Goal: Task Accomplishment & Management: Manage account settings

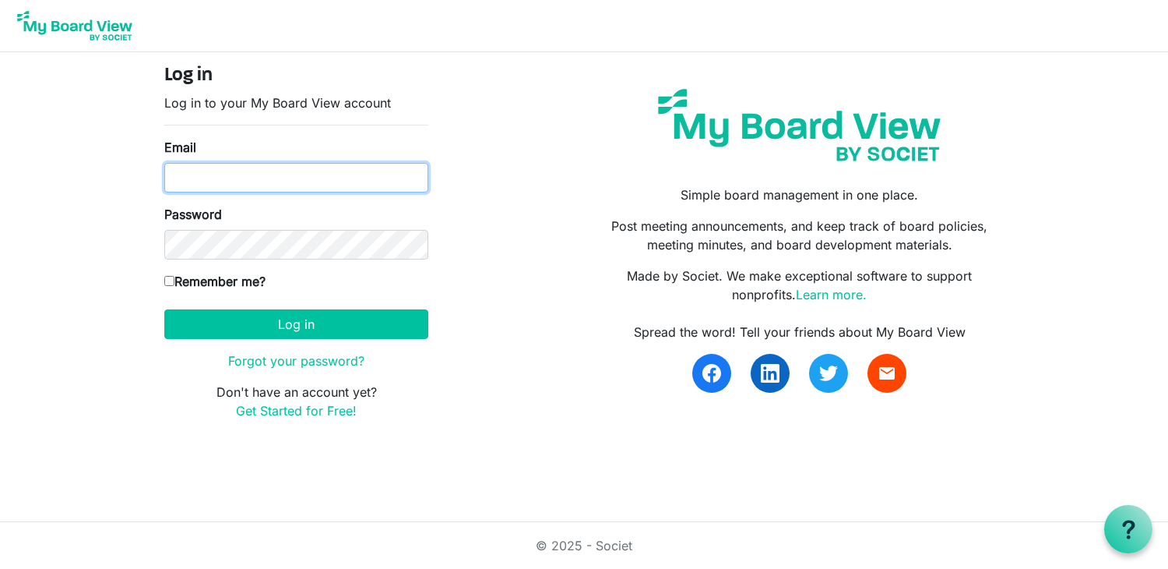
click at [203, 188] on input "Email" at bounding box center [296, 178] width 264 height 30
type input "[EMAIL_ADDRESS][DOMAIN_NAME]"
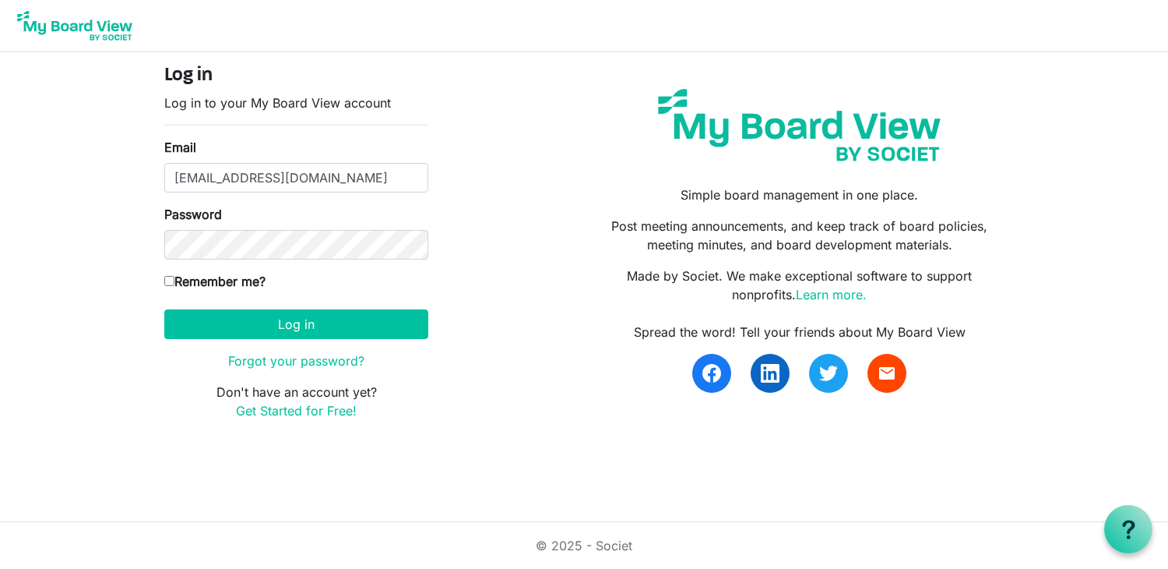
click at [167, 277] on input "Remember me?" at bounding box center [169, 281] width 10 height 10
checkbox input "true"
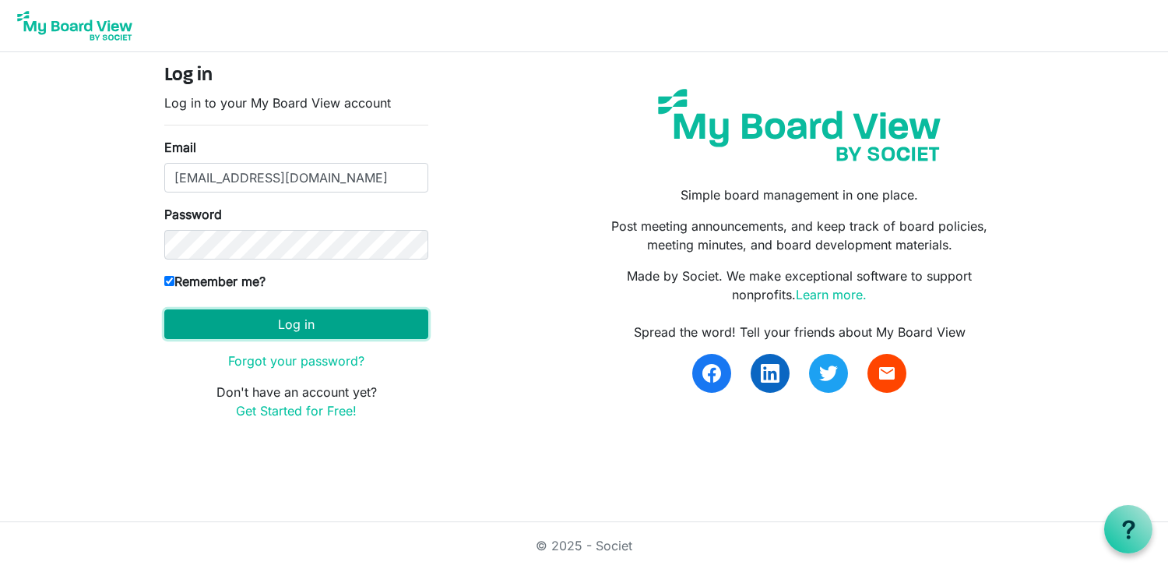
click at [211, 319] on button "Log in" at bounding box center [296, 324] width 264 height 30
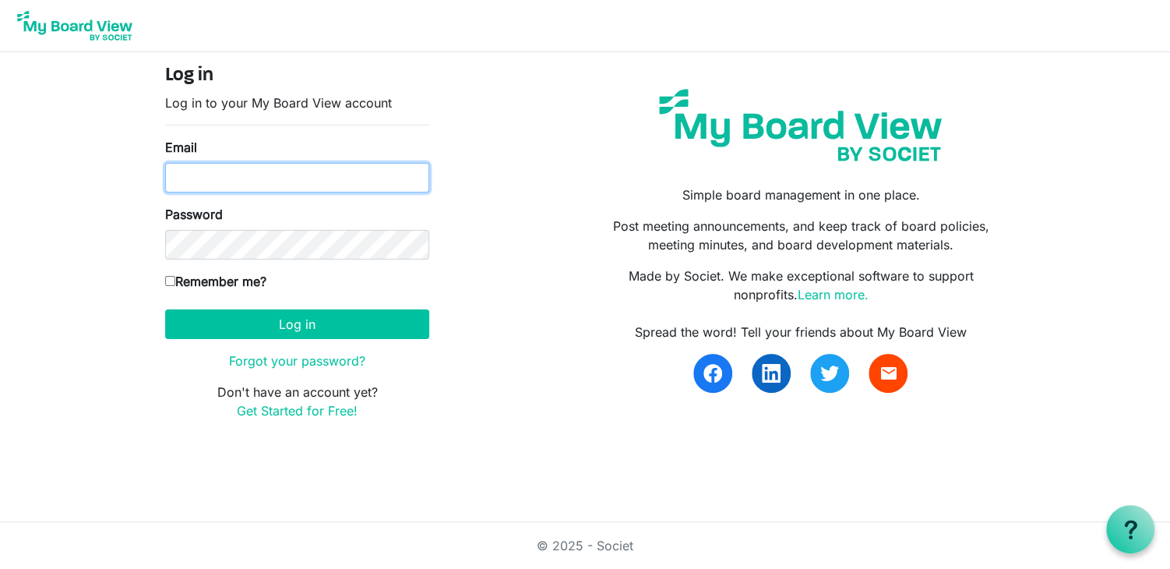
click at [284, 178] on input "Email" at bounding box center [297, 178] width 264 height 30
type input "[EMAIL_ADDRESS][DOMAIN_NAME]"
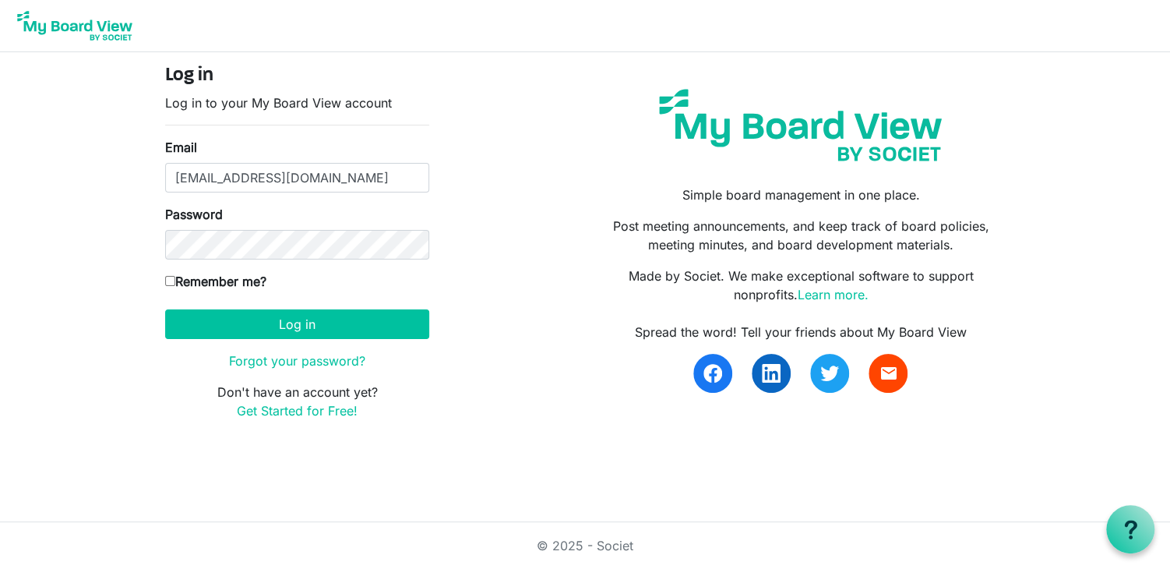
click at [171, 278] on input "Remember me?" at bounding box center [170, 281] width 10 height 10
checkbox input "true"
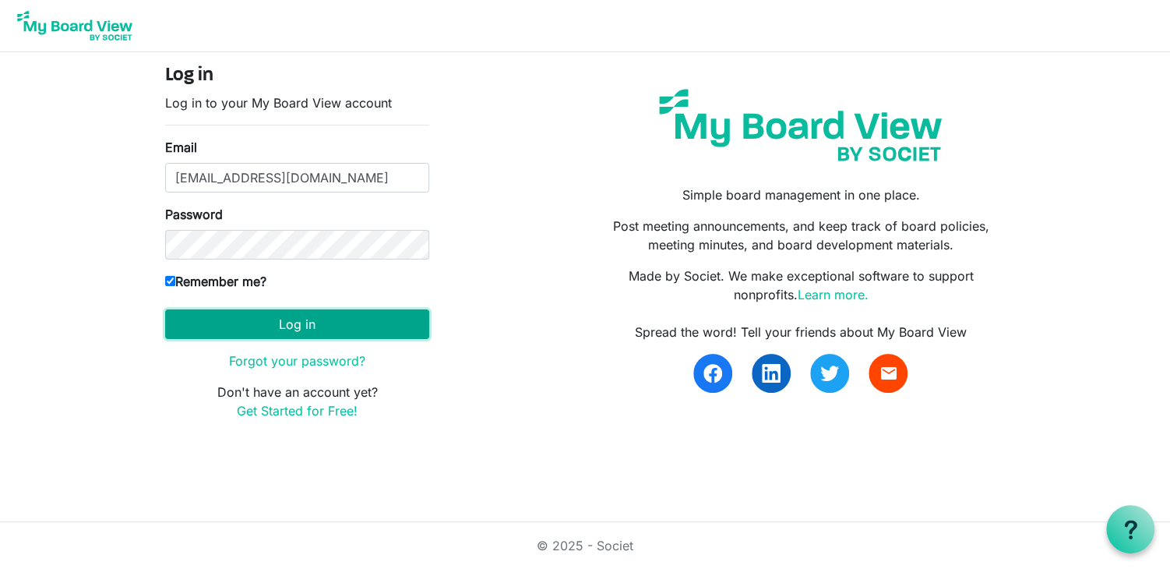
click at [220, 319] on button "Log in" at bounding box center [297, 324] width 264 height 30
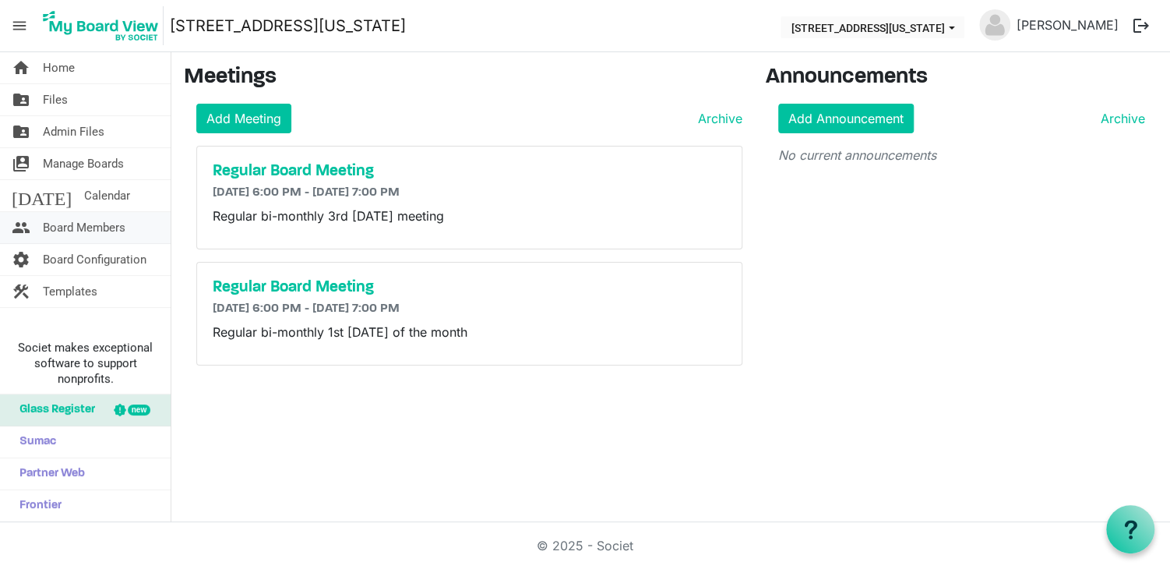
click at [89, 223] on span "Board Members" at bounding box center [84, 227] width 83 height 31
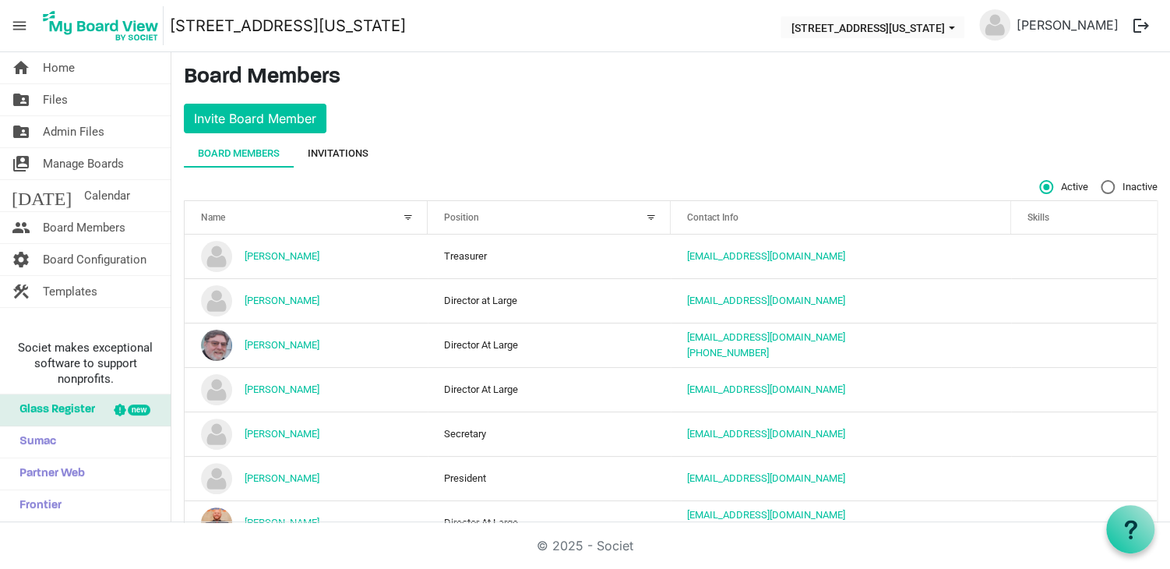
click at [351, 151] on div "Invitations" at bounding box center [338, 154] width 61 height 16
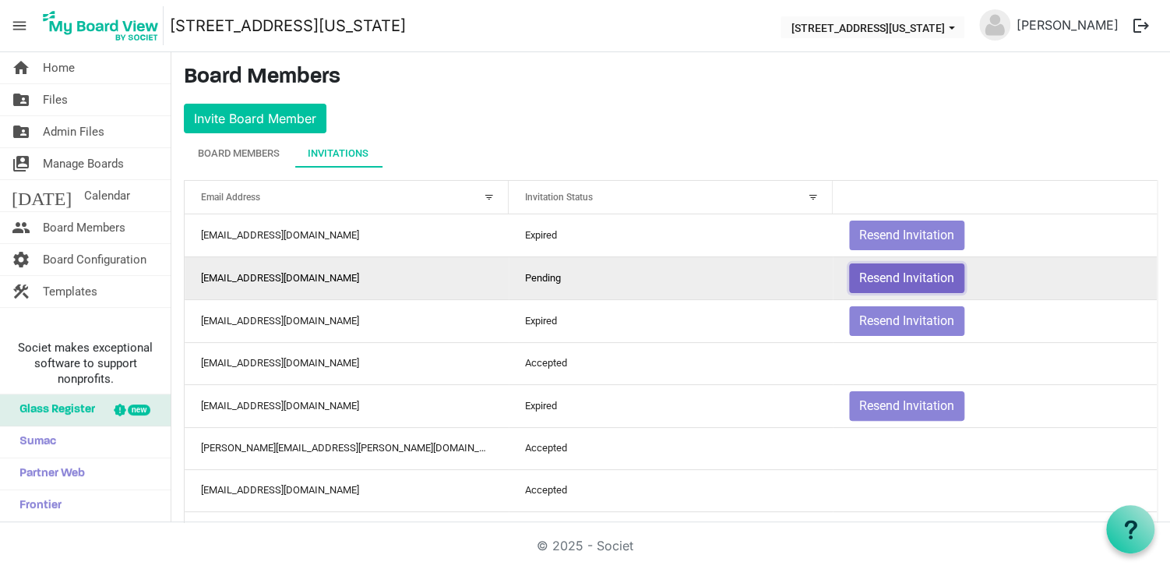
click at [888, 275] on button "Resend Invitation" at bounding box center [906, 278] width 115 height 30
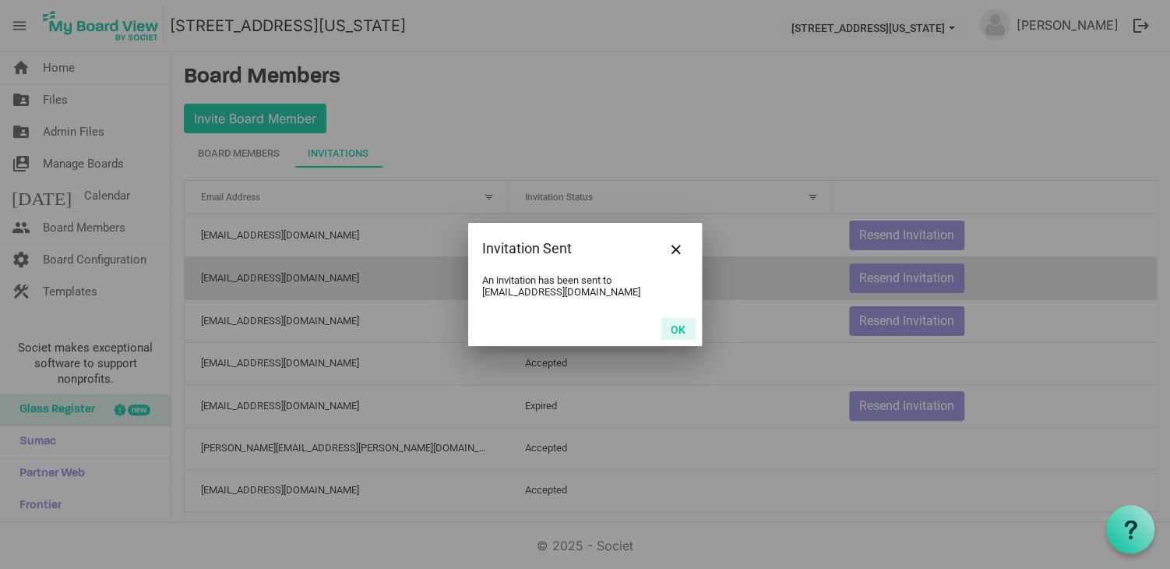
click at [676, 330] on button "OK" at bounding box center [678, 329] width 35 height 22
